Goal: Answer question/provide support

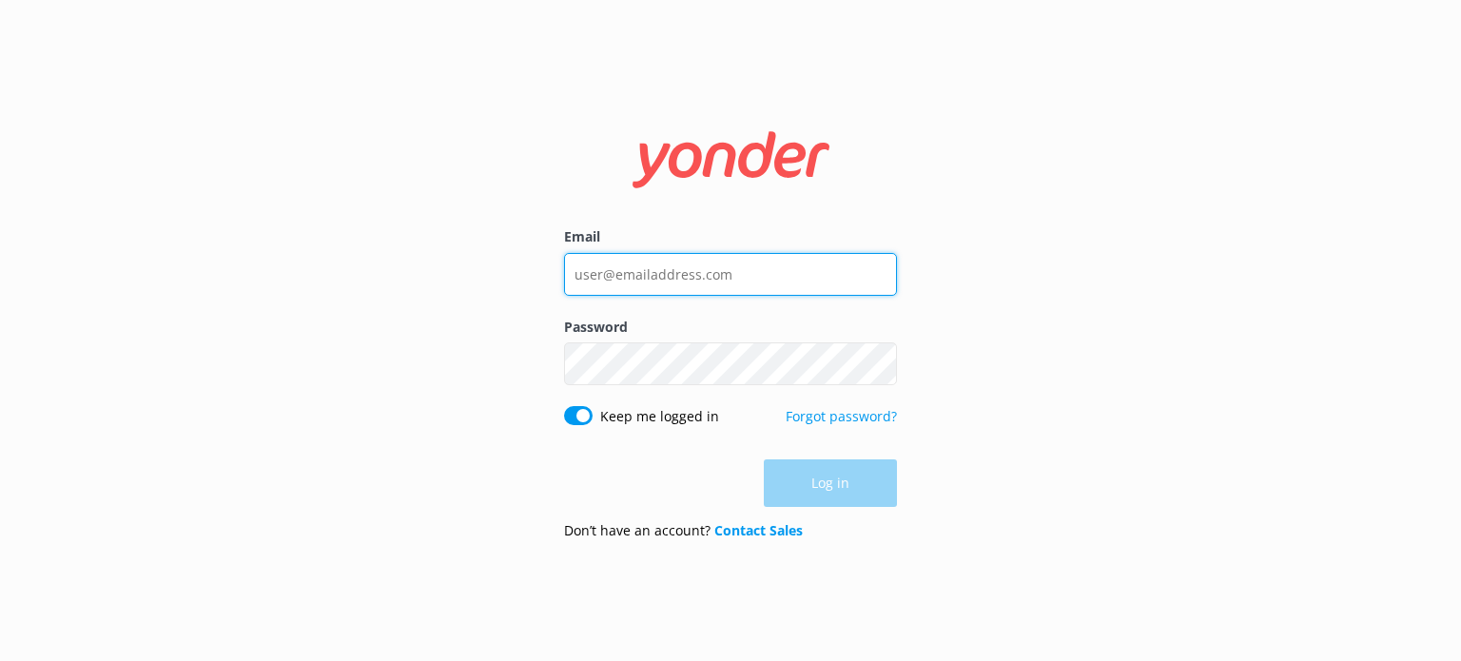
type input "[EMAIL_ADDRESS][DOMAIN_NAME]"
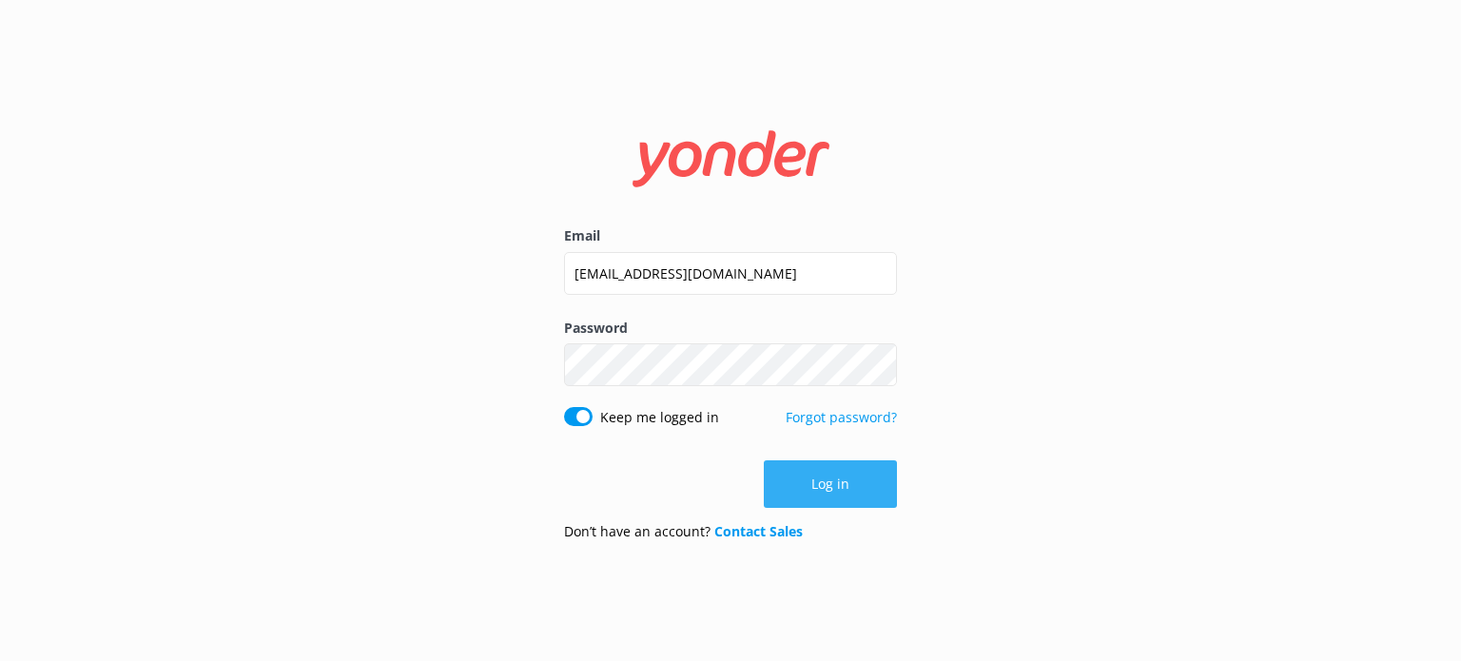
click at [831, 486] on div "Log in" at bounding box center [730, 484] width 333 height 48
click at [792, 485] on button "Log in" at bounding box center [830, 484] width 133 height 48
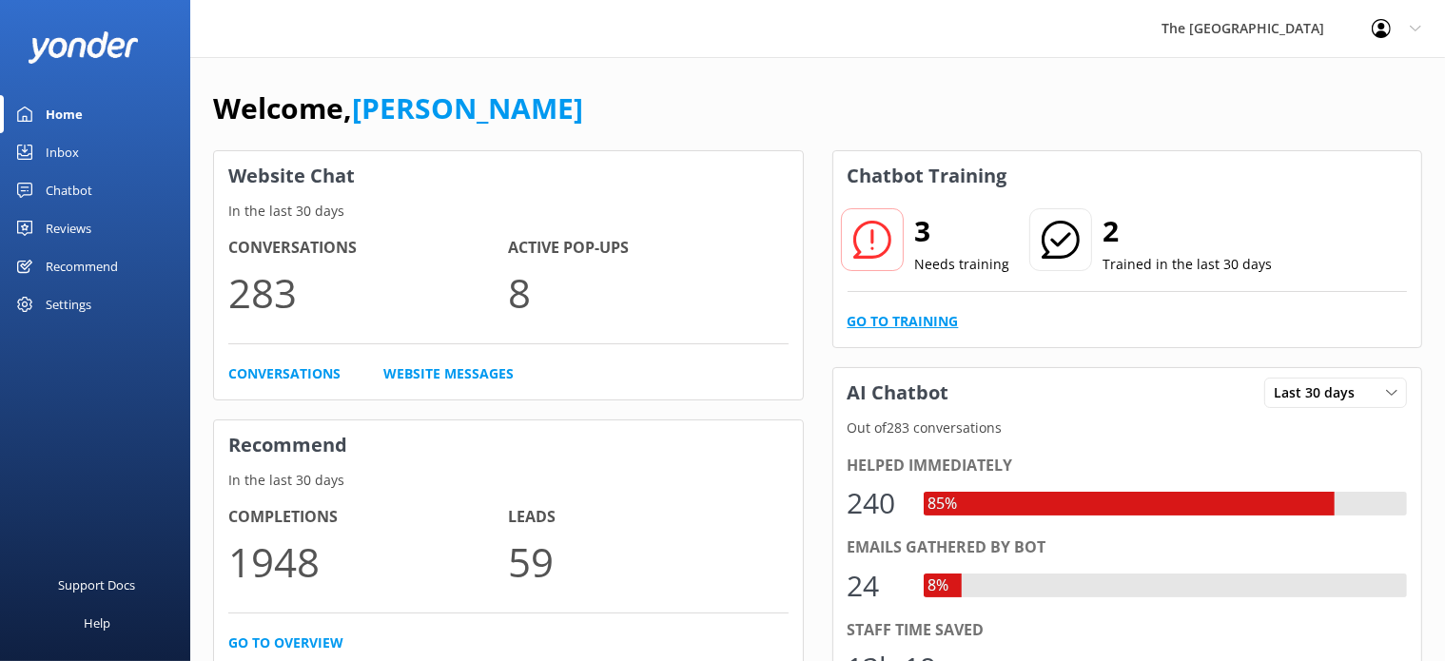
click at [888, 327] on link "Go to Training" at bounding box center [902, 321] width 111 height 21
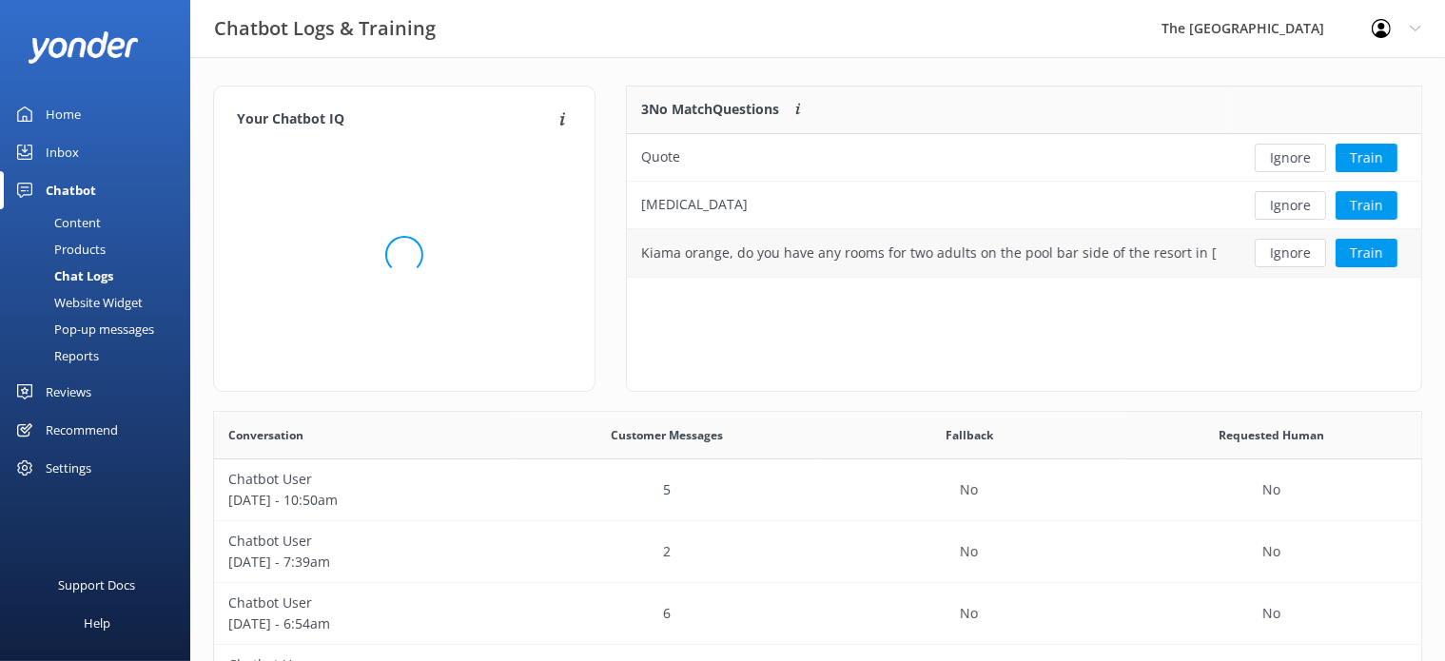
scroll to position [17, 16]
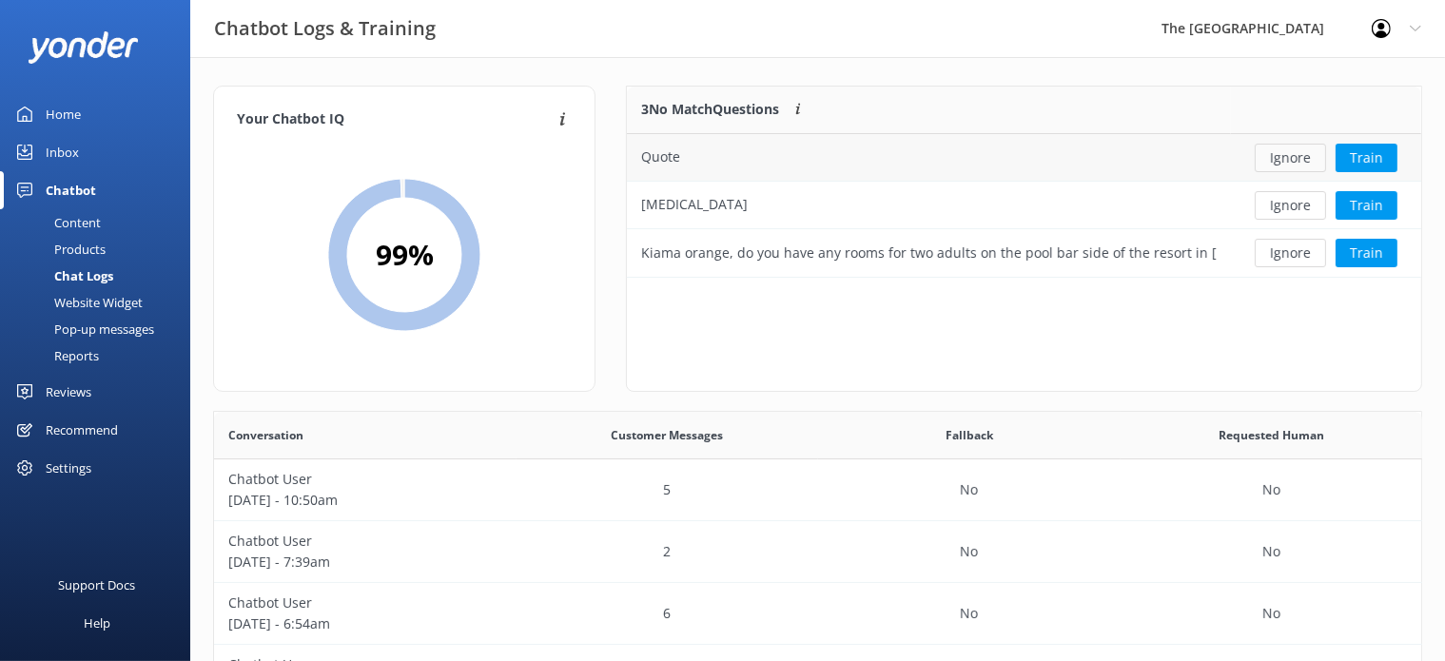
click at [1289, 163] on button "Ignore" at bounding box center [1290, 158] width 71 height 29
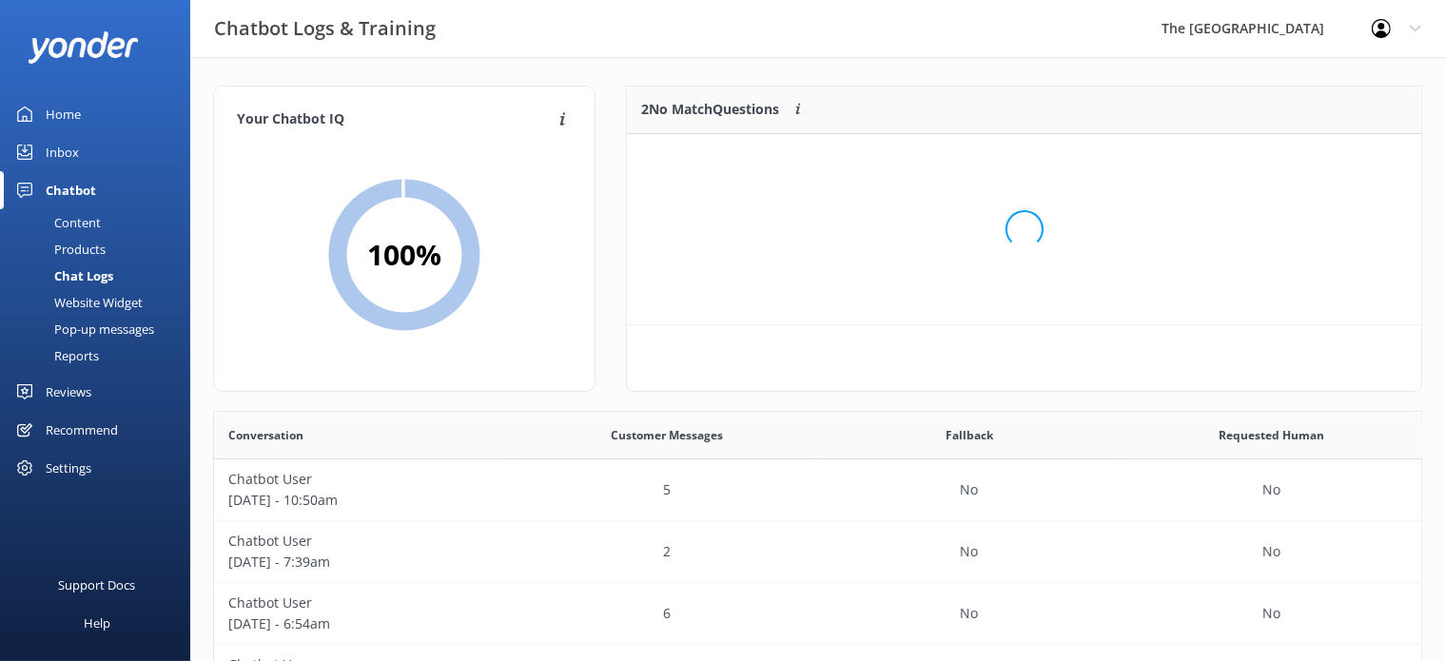
scroll to position [126, 778]
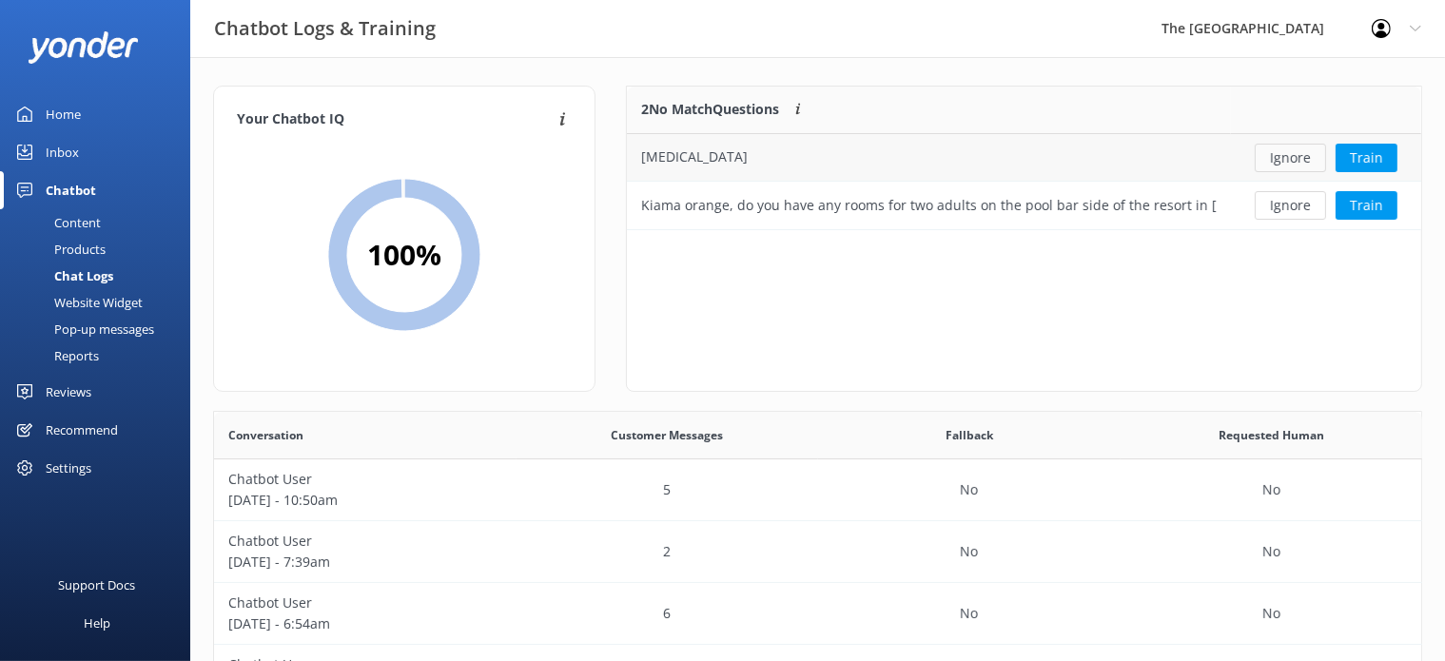
click at [1287, 159] on button "Ignore" at bounding box center [1290, 158] width 71 height 29
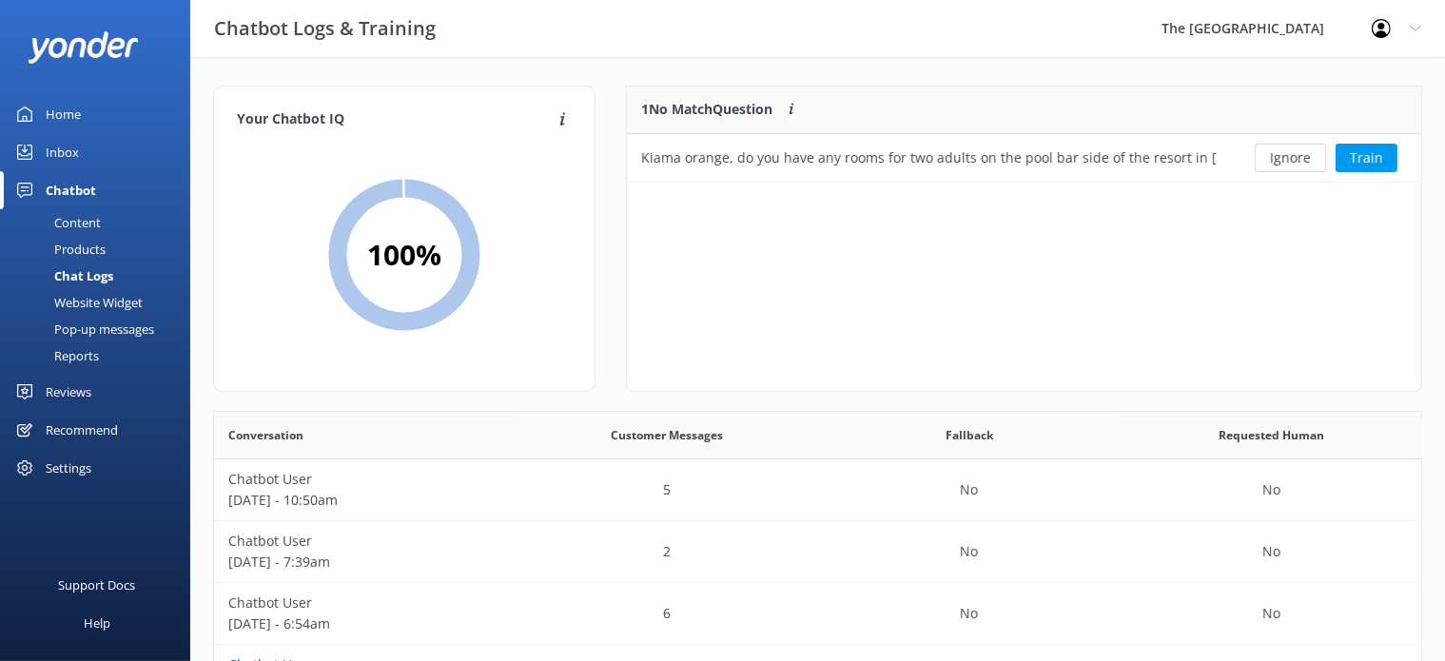
scroll to position [80, 778]
click at [1278, 151] on button "Ignore" at bounding box center [1290, 158] width 71 height 29
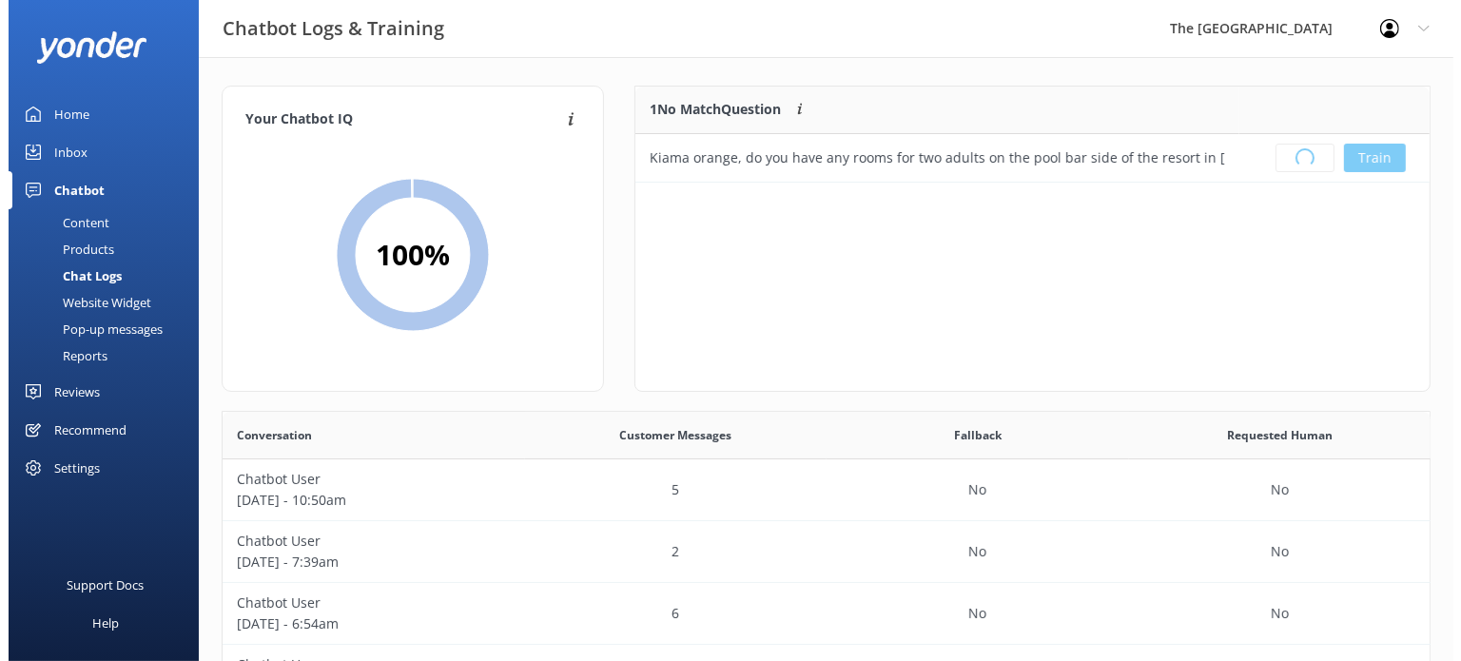
scroll to position [221, 778]
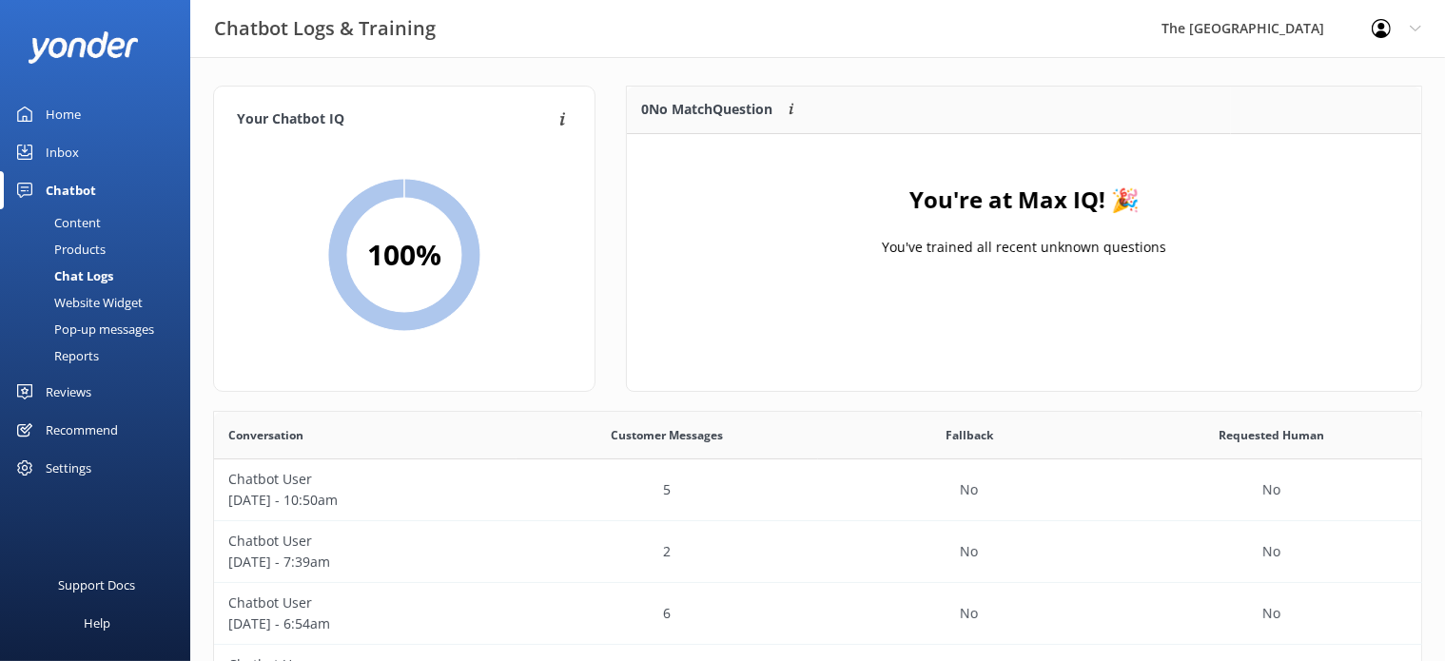
click at [81, 139] on link "Inbox" at bounding box center [95, 152] width 190 height 38
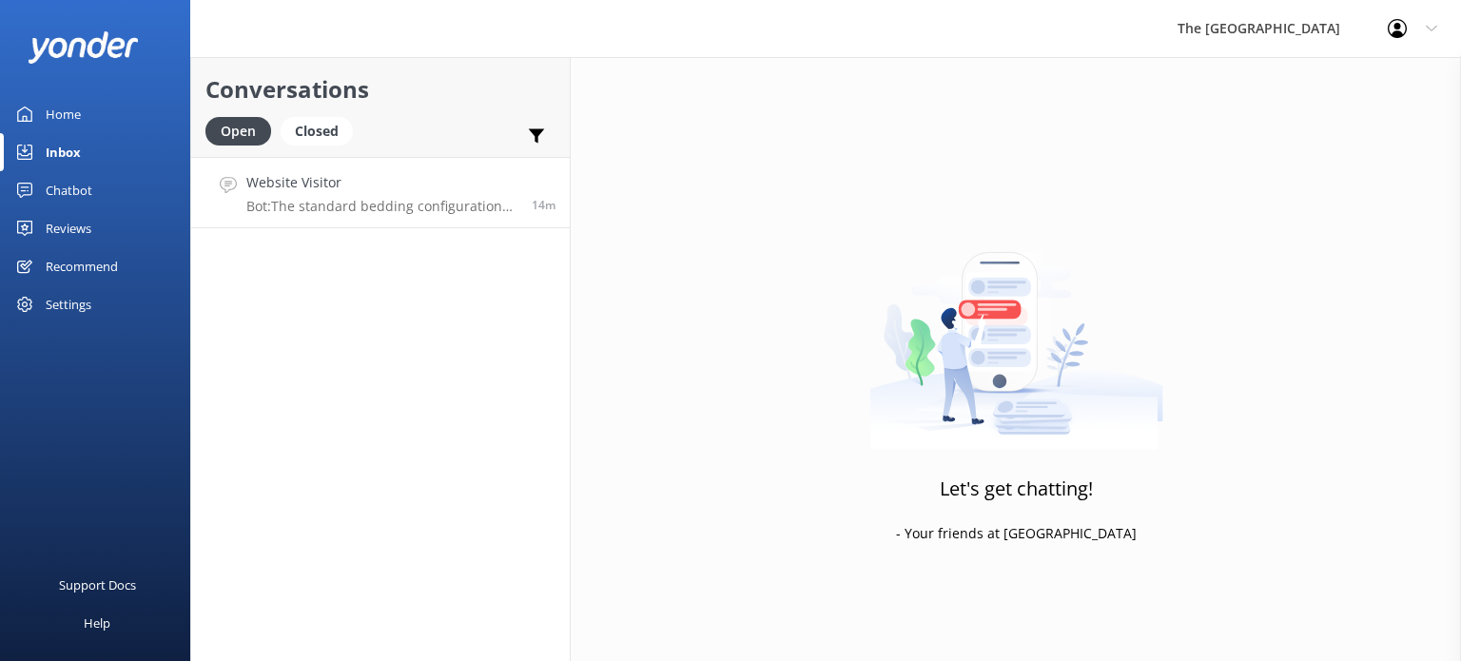
click at [351, 208] on p "Bot: The standard bedding configuration in a Beachfront Room is 1 King Bed. How…" at bounding box center [381, 206] width 271 height 17
